Goal: Transaction & Acquisition: Purchase product/service

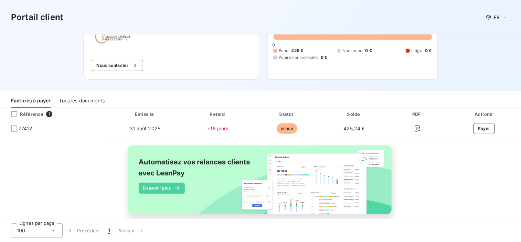
scroll to position [61, 0]
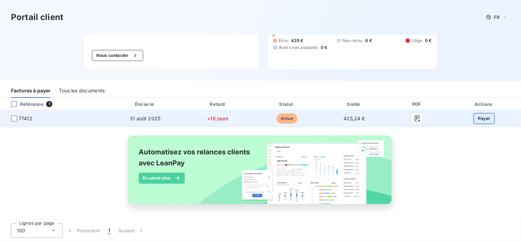
click at [483, 120] on button "Payer" at bounding box center [484, 118] width 21 height 11
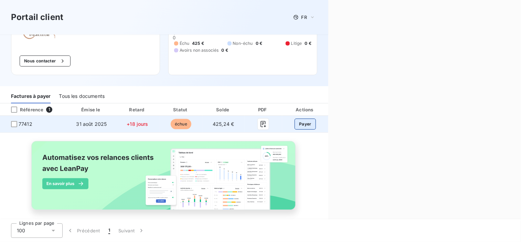
scroll to position [66, 0]
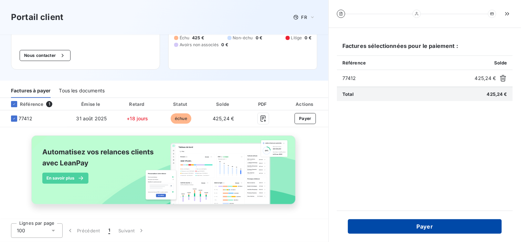
click at [430, 229] on button "Payer" at bounding box center [425, 226] width 154 height 14
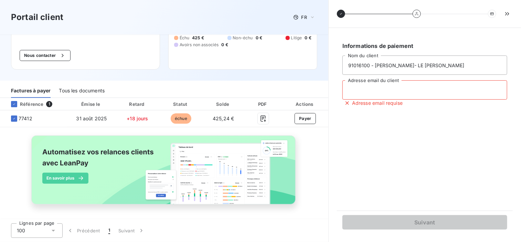
click at [369, 90] on input "Adresse email du client" at bounding box center [425, 89] width 165 height 19
type input "[EMAIL_ADDRESS][DOMAIN_NAME]"
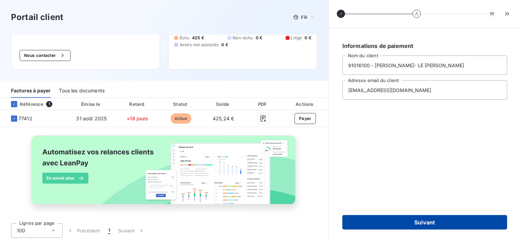
click at [434, 223] on button "Suivant" at bounding box center [425, 222] width 165 height 14
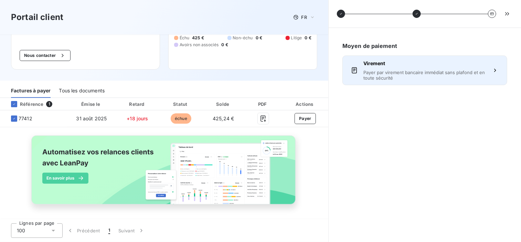
click at [418, 72] on span "Payer par virement bancaire immédiat sans plafond et en toute sécurité" at bounding box center [425, 75] width 123 height 11
